Goal: Task Accomplishment & Management: Manage account settings

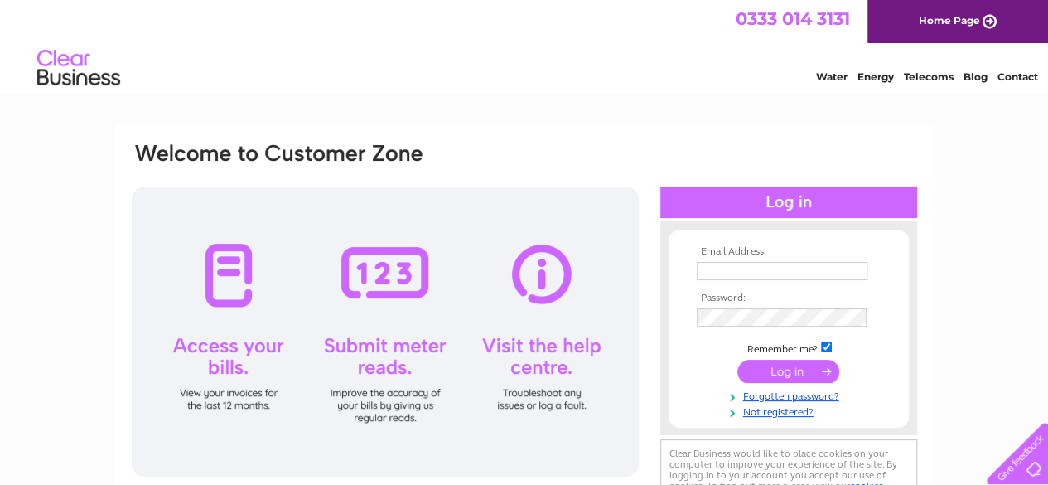
type input "[EMAIL_ADDRESS][DOMAIN_NAME]"
click at [770, 367] on input "submit" at bounding box center [788, 370] width 102 height 23
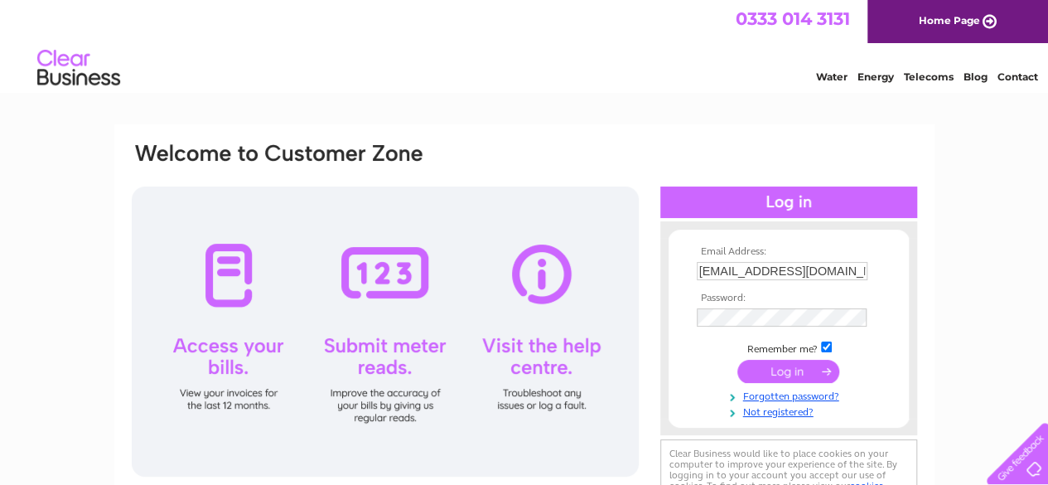
click at [769, 367] on input "submit" at bounding box center [788, 370] width 102 height 23
